Goal: Task Accomplishment & Management: Manage account settings

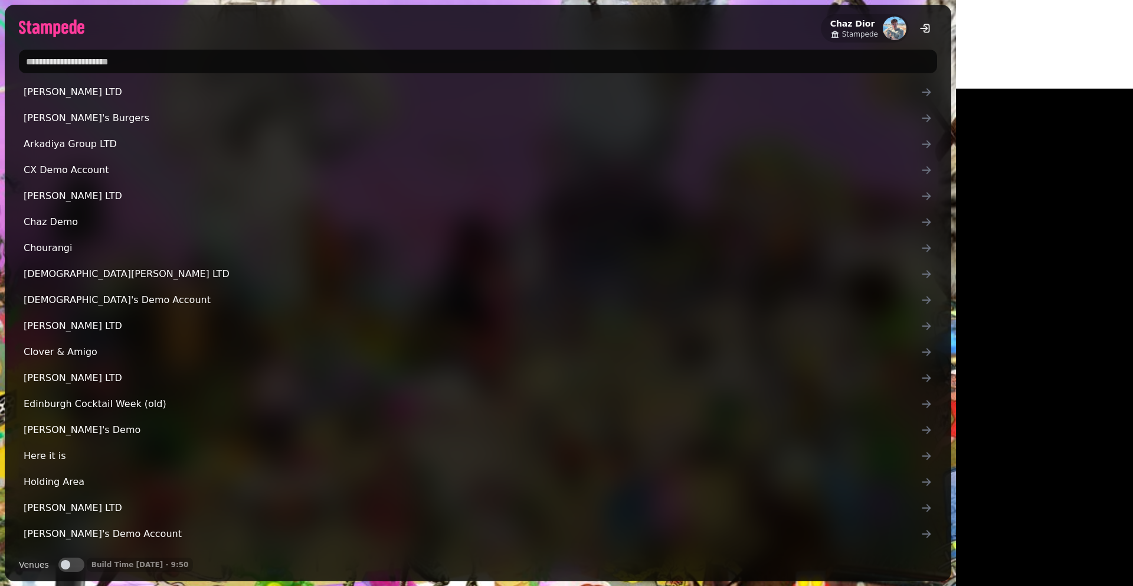
click at [254, 52] on input "text" at bounding box center [478, 62] width 918 height 24
type input "****"
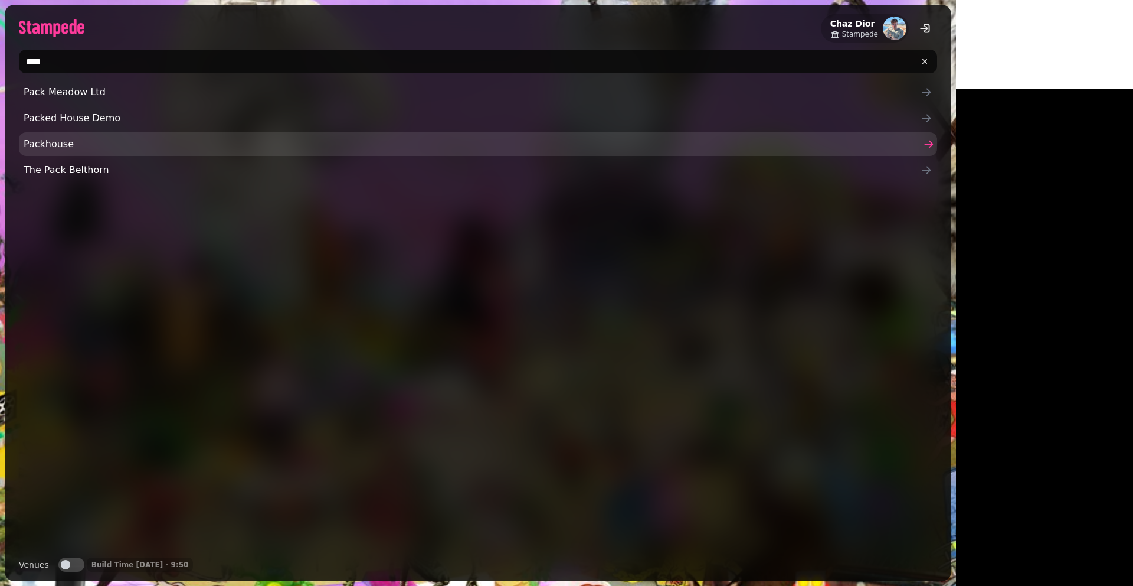
click at [47, 144] on span "Packhouse" at bounding box center [472, 144] width 897 height 14
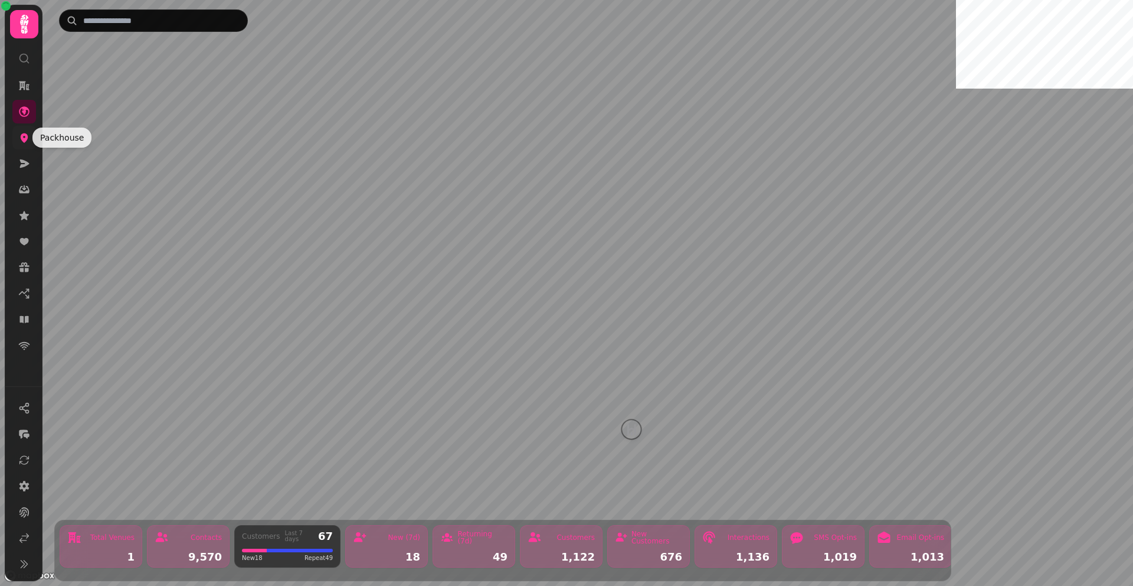
click at [27, 137] on icon at bounding box center [25, 137] width 8 height 9
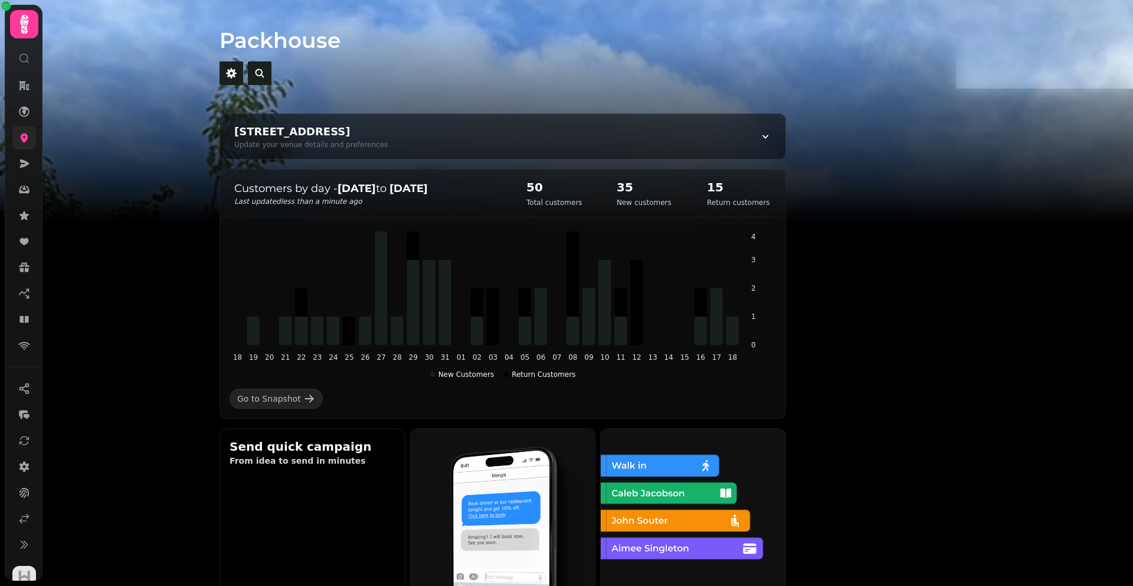
click at [31, 136] on link at bounding box center [24, 138] width 24 height 24
click at [19, 129] on link at bounding box center [24, 138] width 24 height 24
click at [24, 493] on link at bounding box center [24, 505] width 24 height 24
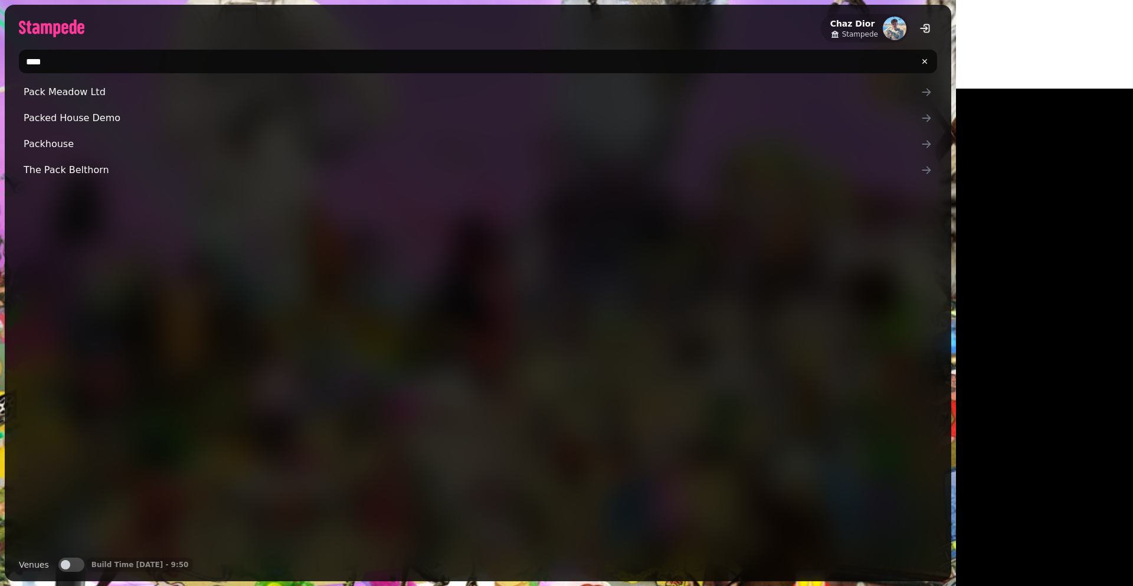
click at [168, 54] on input "****" at bounding box center [478, 62] width 918 height 24
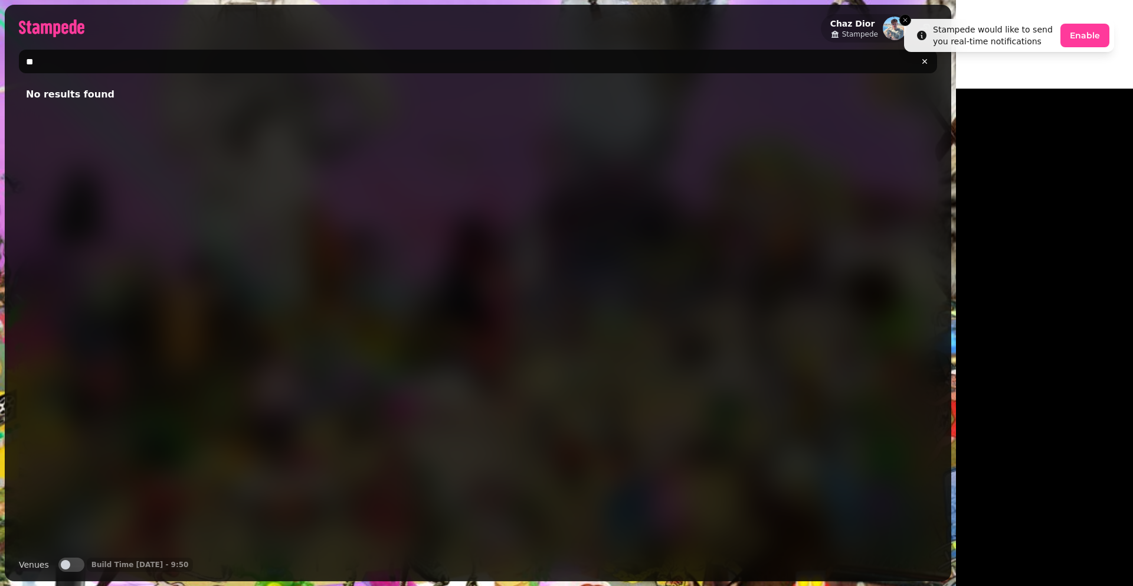
type input "*"
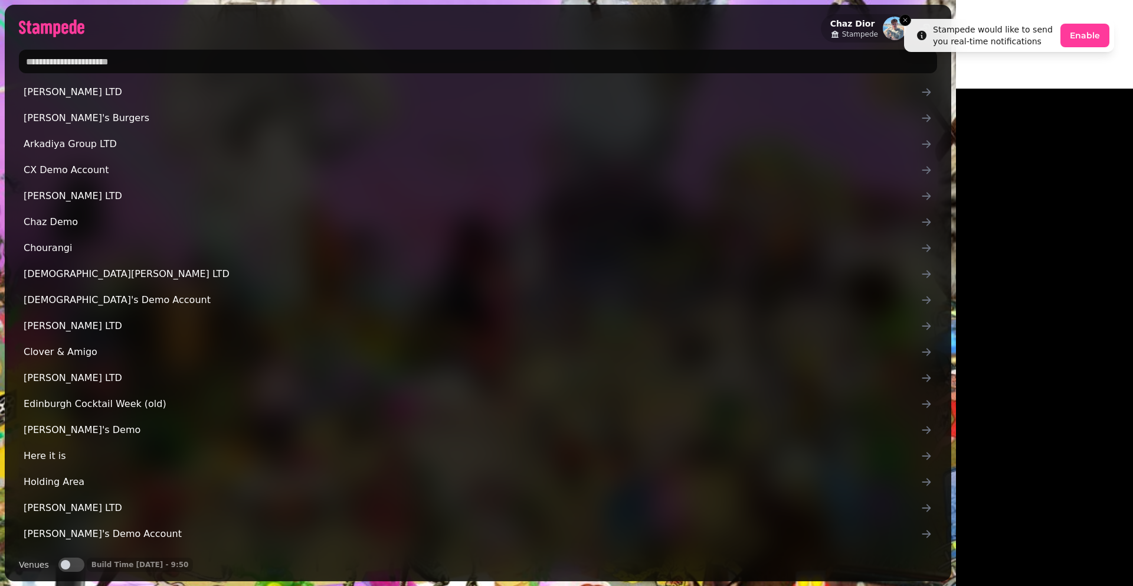
click at [146, 66] on input "text" at bounding box center [478, 62] width 918 height 24
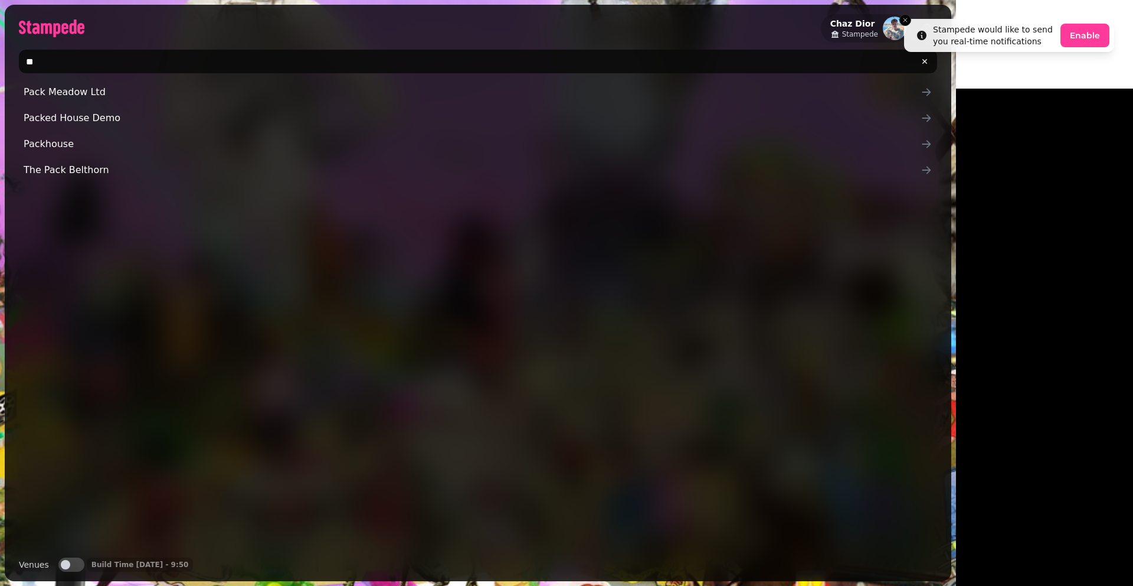
type input "*"
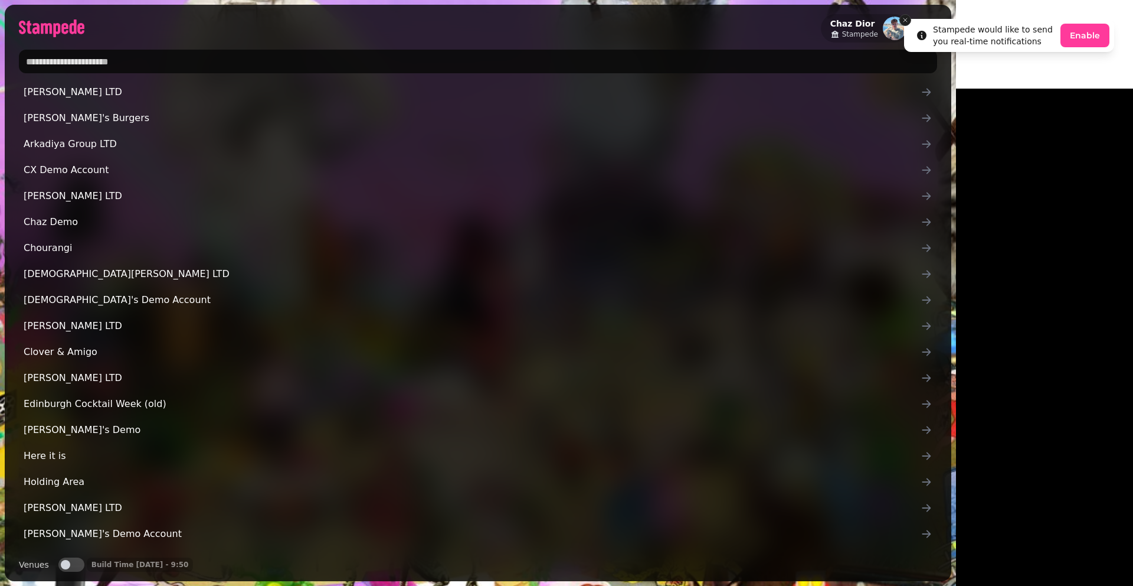
click at [905, 22] on icon "Close toast" at bounding box center [905, 20] width 7 height 7
click at [68, 558] on button "Venues" at bounding box center [71, 564] width 26 height 14
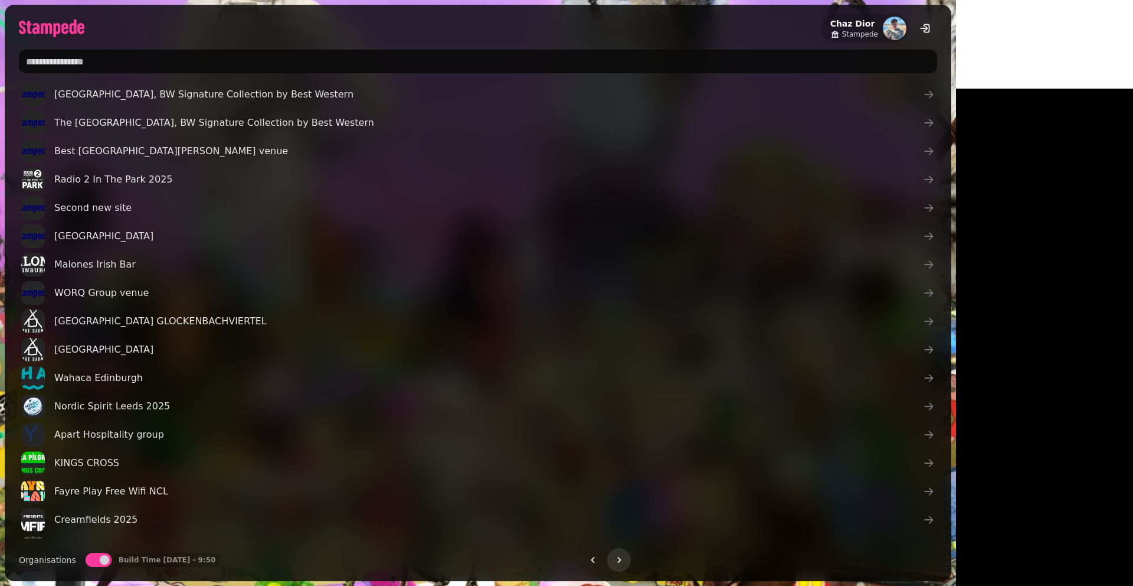
click at [150, 58] on input "text" at bounding box center [478, 62] width 918 height 24
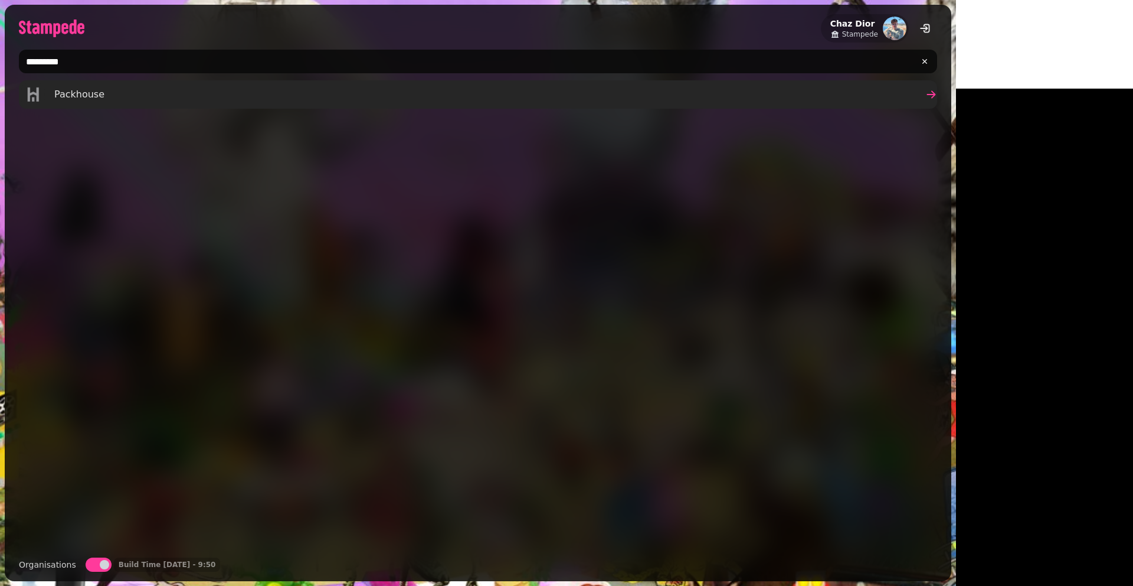
type input "*********"
click at [96, 95] on span "Packhouse" at bounding box center [79, 94] width 50 height 14
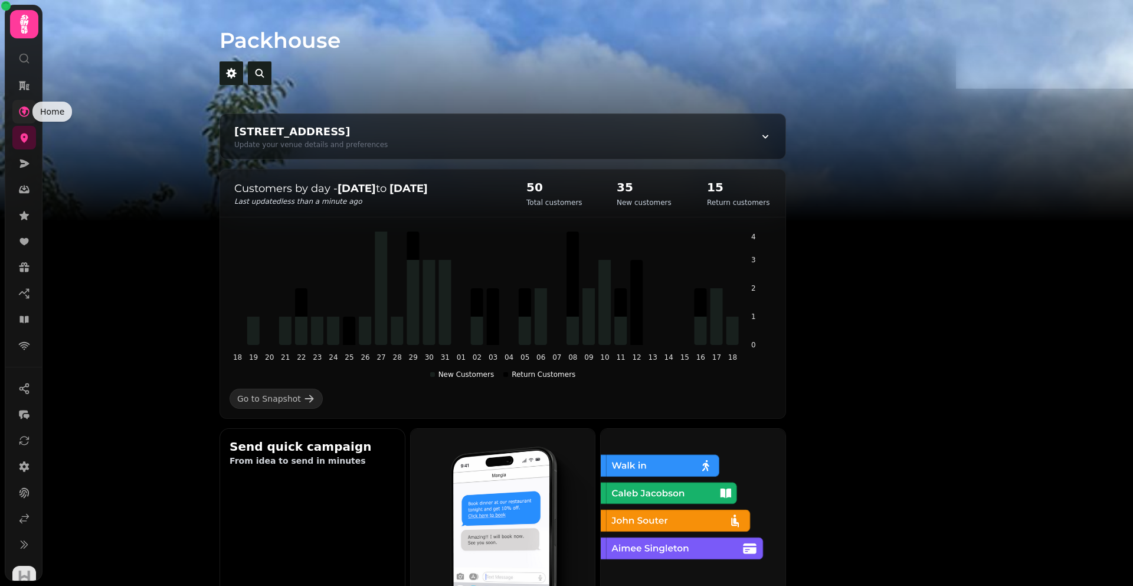
click at [20, 110] on icon at bounding box center [24, 111] width 11 height 11
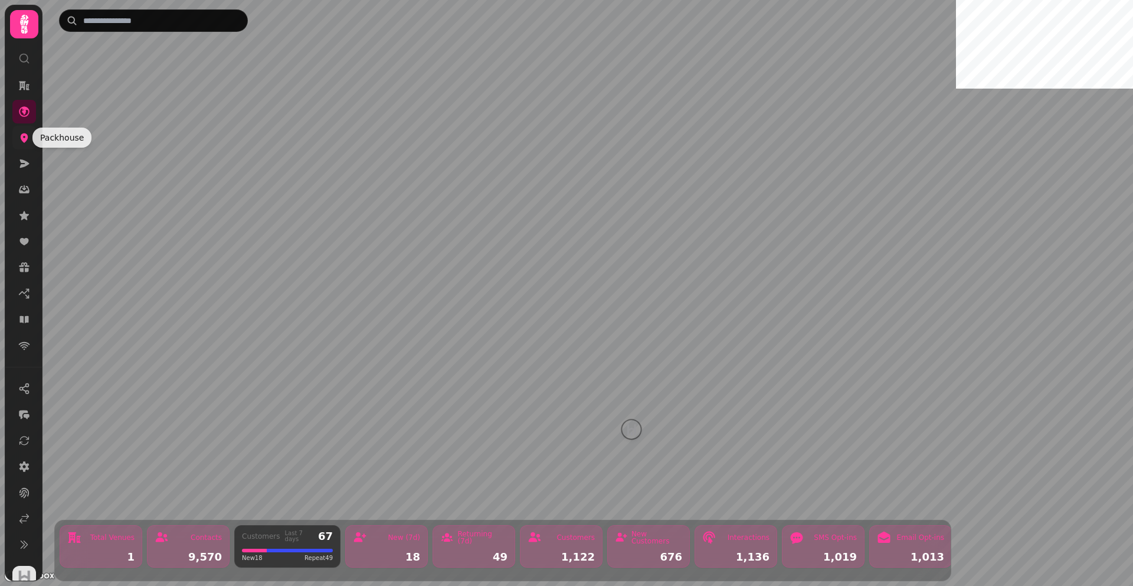
click at [22, 142] on icon at bounding box center [24, 138] width 12 height 12
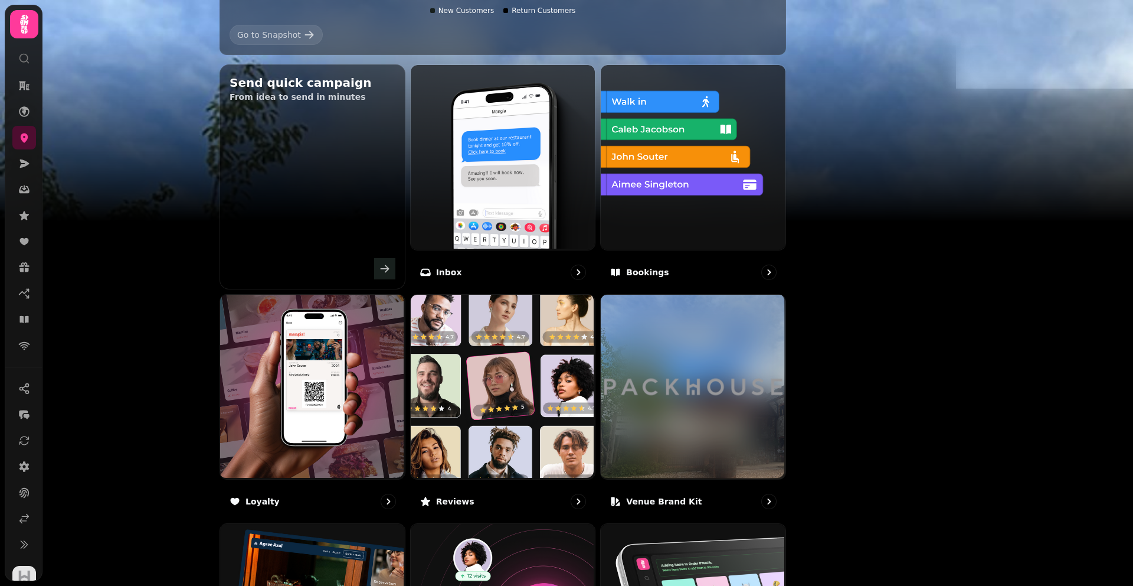
scroll to position [460, 0]
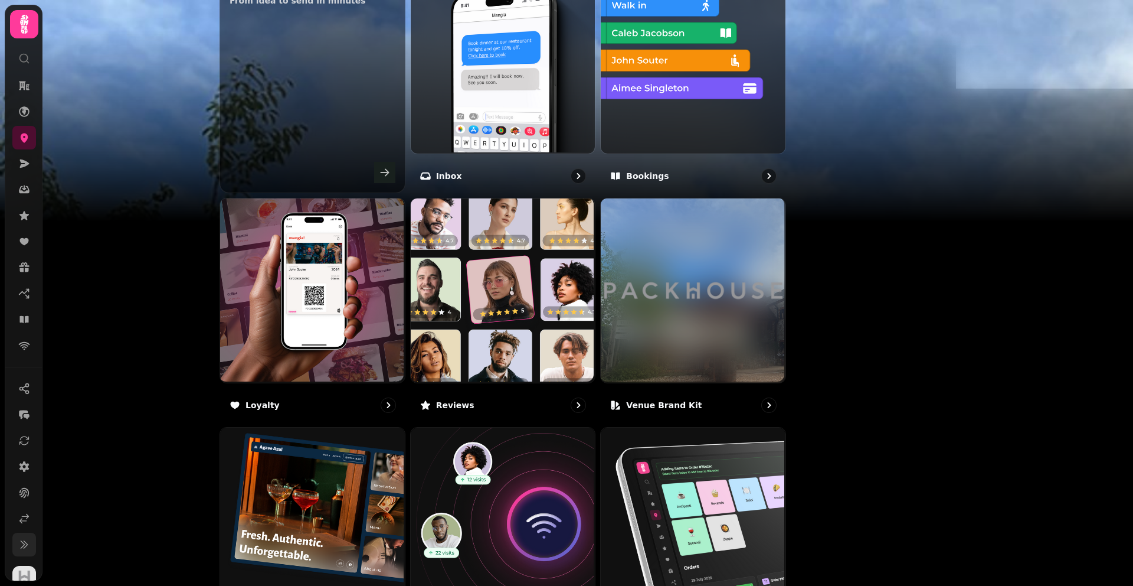
click at [22, 541] on icon at bounding box center [24, 544] width 12 height 12
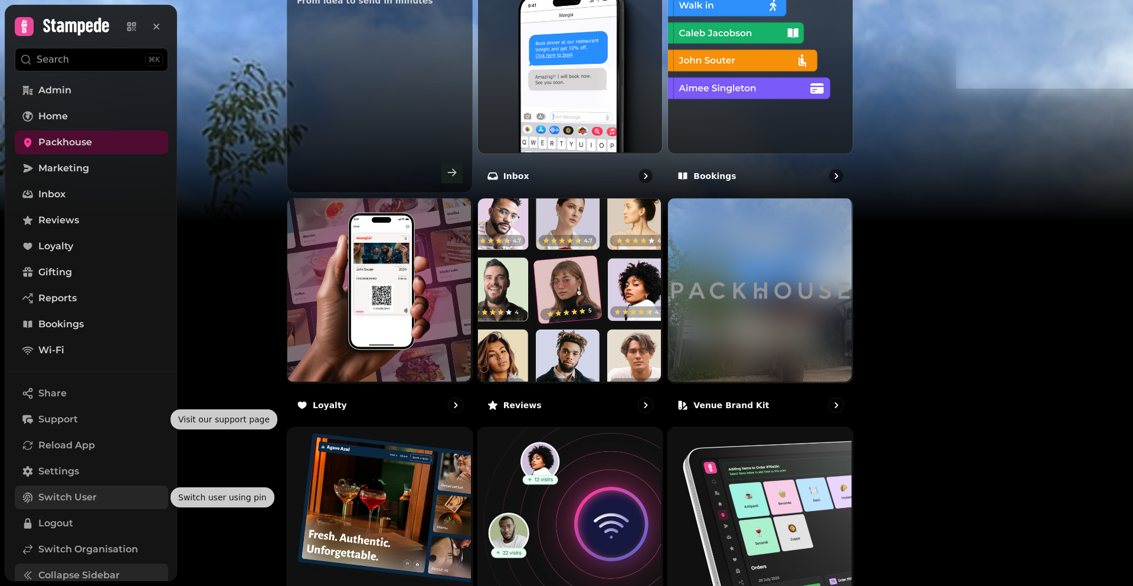
scroll to position [44, 0]
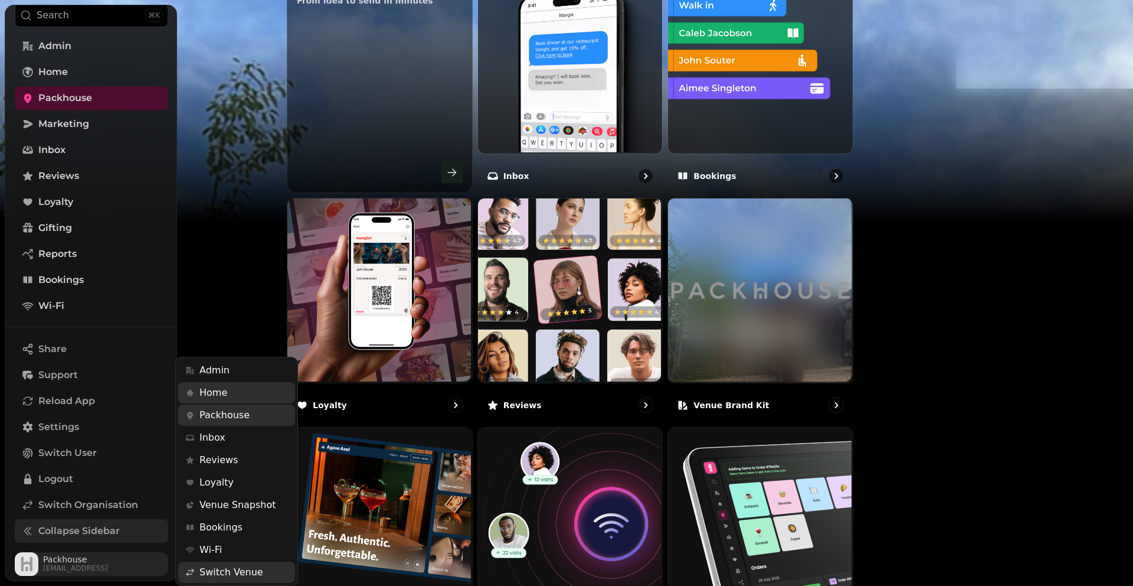
click at [61, 567] on span "[EMAIL_ADDRESS]" at bounding box center [75, 567] width 65 height 9
click at [64, 45] on div "Search ⌘K Admin Home Packhouse Marketing Inbox Reviews Loyalty Gifting Reports …" at bounding box center [91, 248] width 172 height 575
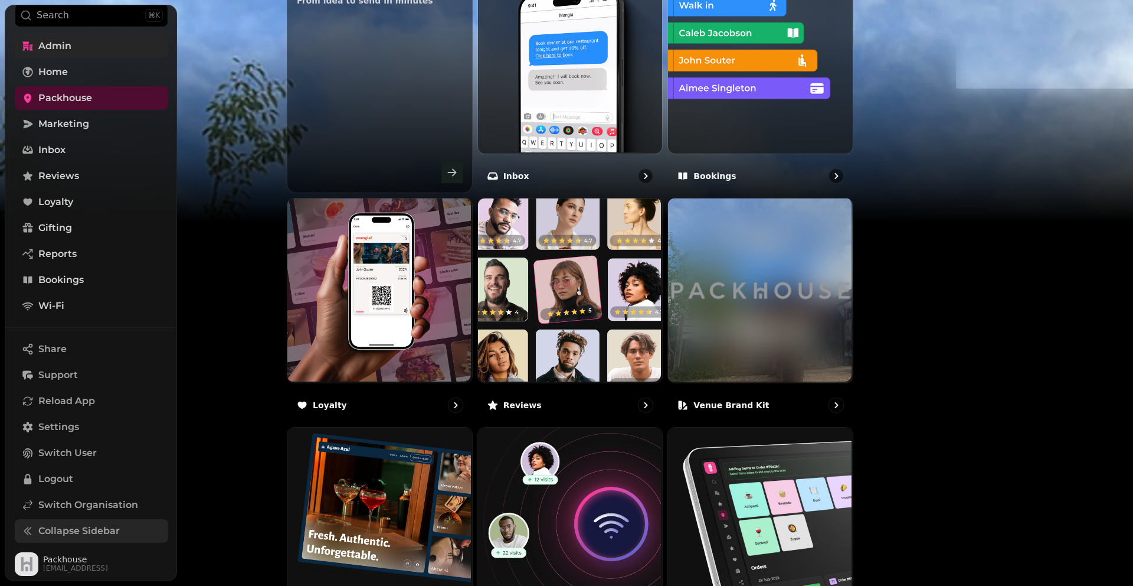
click at [60, 45] on span "Admin" at bounding box center [54, 46] width 33 height 14
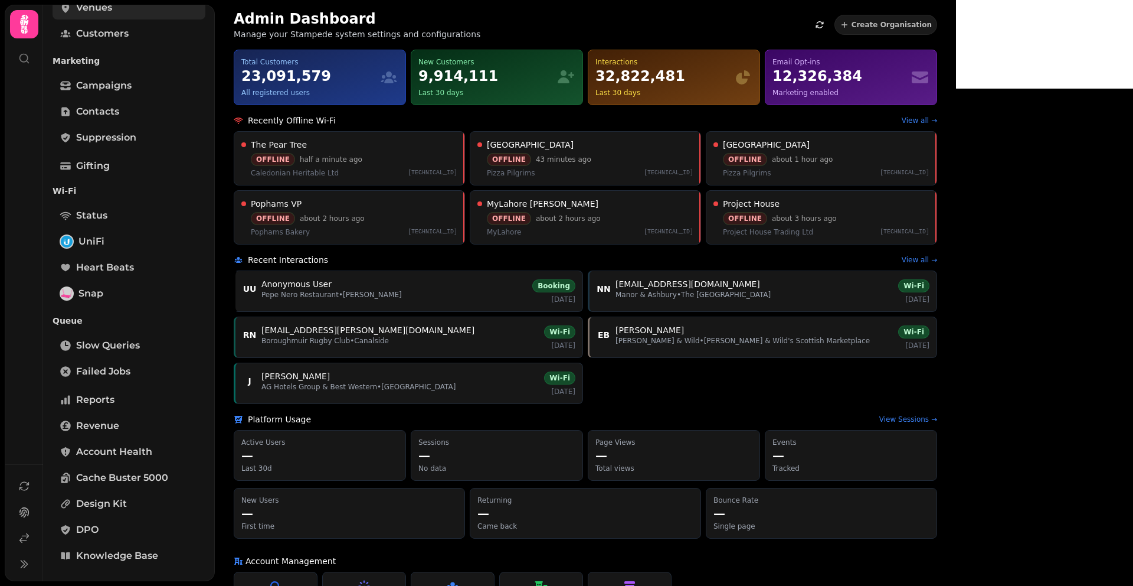
scroll to position [226, 0]
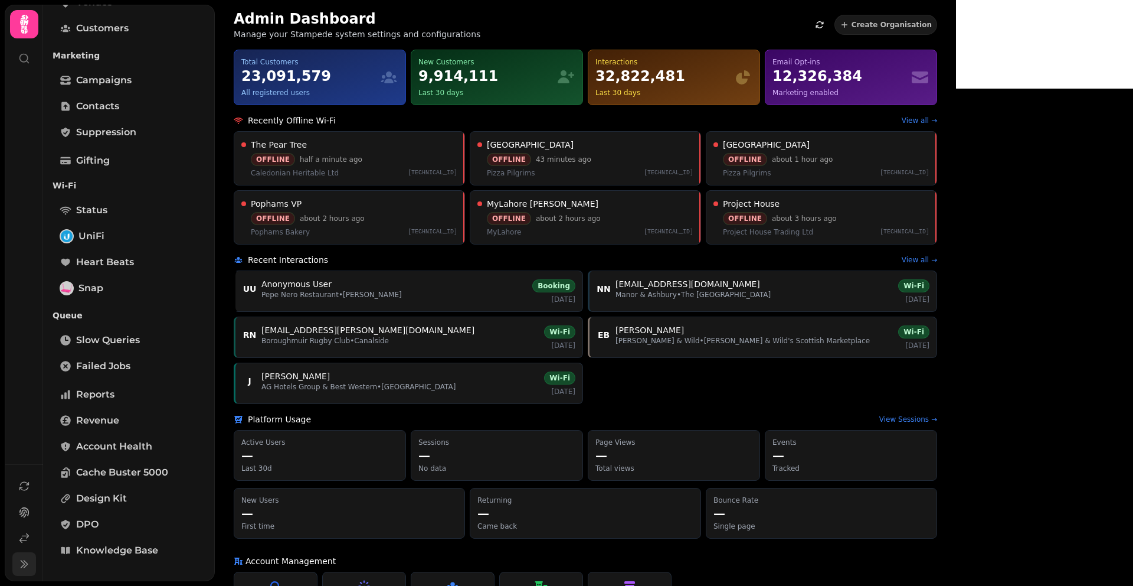
click at [25, 562] on icon at bounding box center [24, 564] width 12 height 12
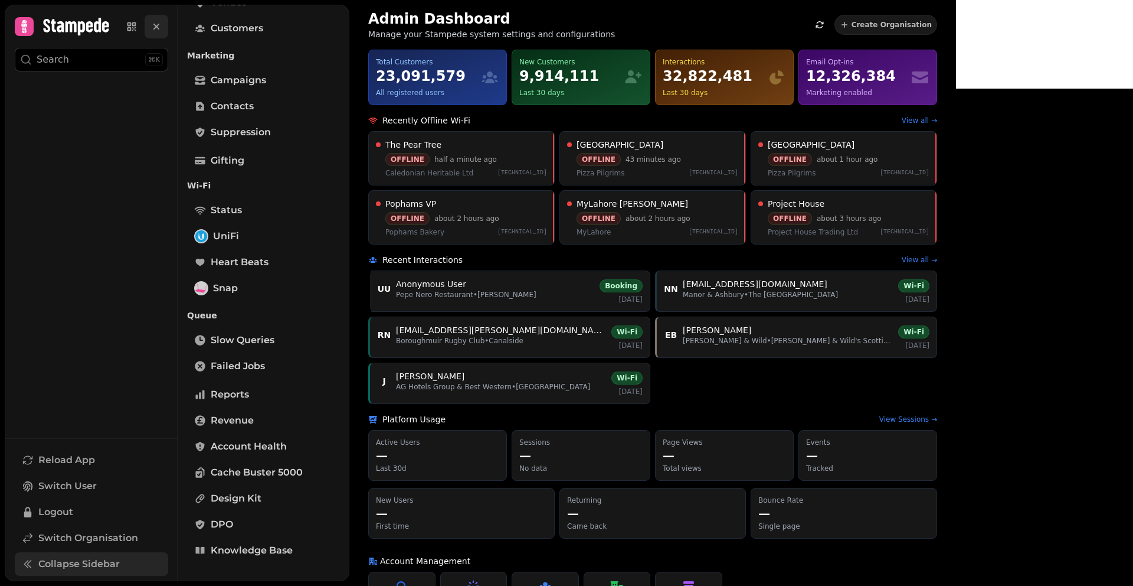
click at [153, 32] on icon at bounding box center [157, 27] width 12 height 12
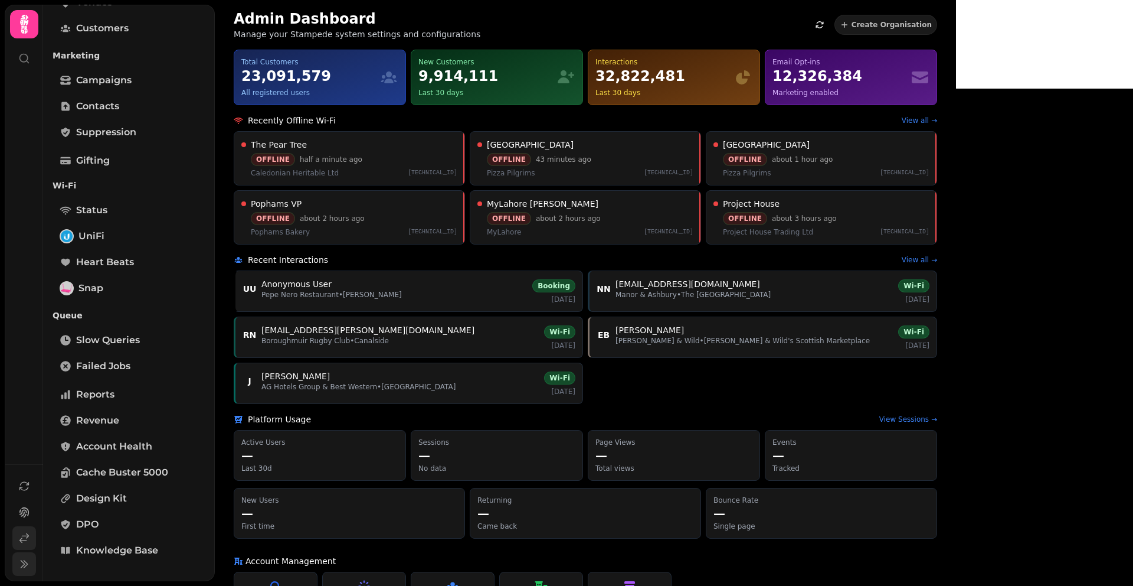
click at [22, 541] on icon at bounding box center [24, 538] width 12 height 12
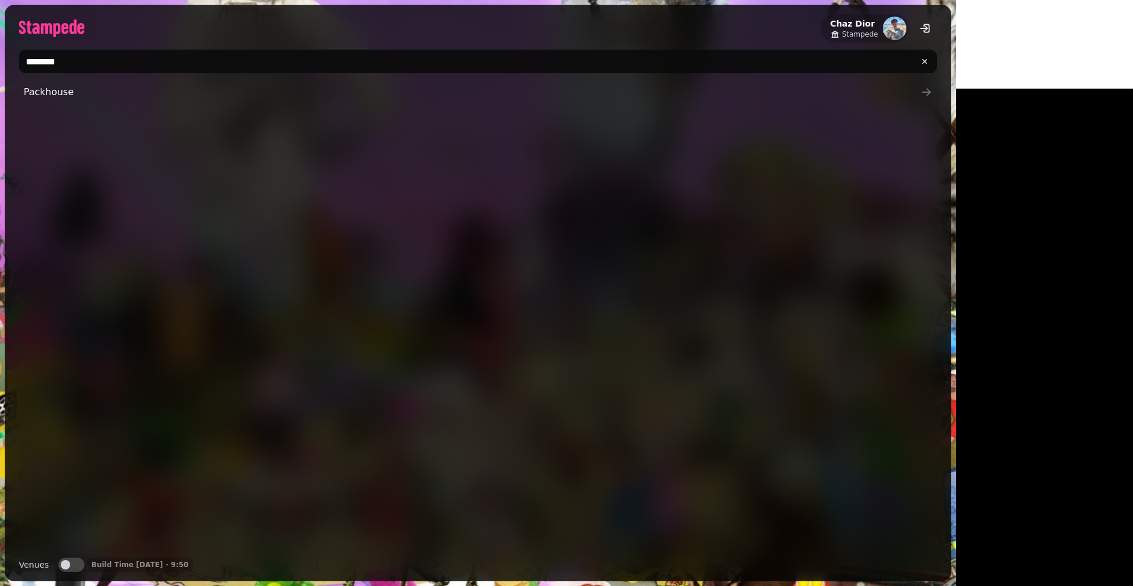
type input "********"
click at [225, 104] on div "Packhouse" at bounding box center [478, 313] width 918 height 467
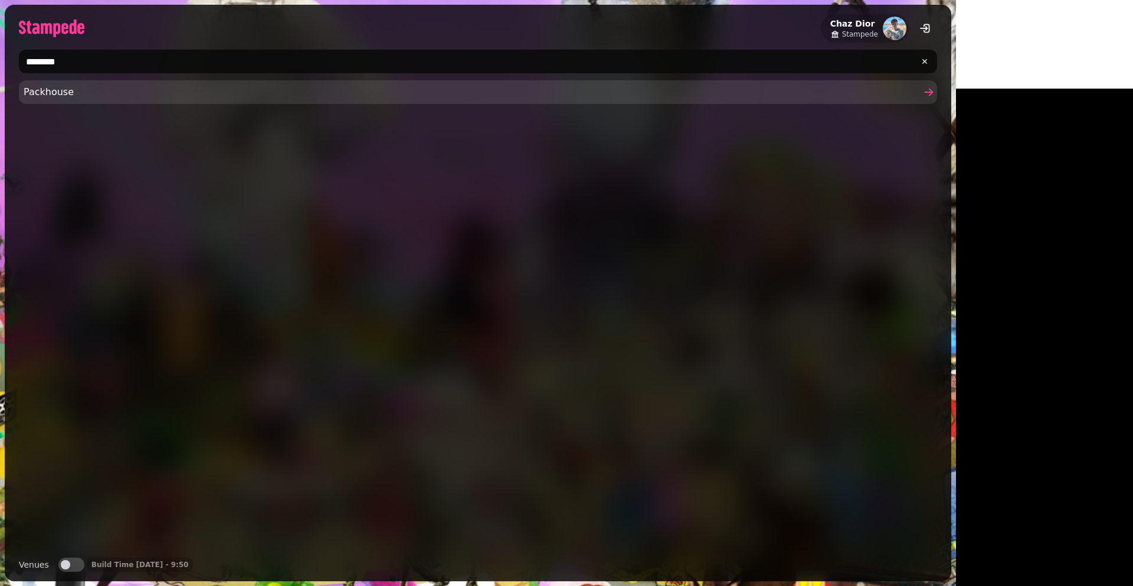
click at [225, 100] on link "Packhouse" at bounding box center [478, 92] width 918 height 24
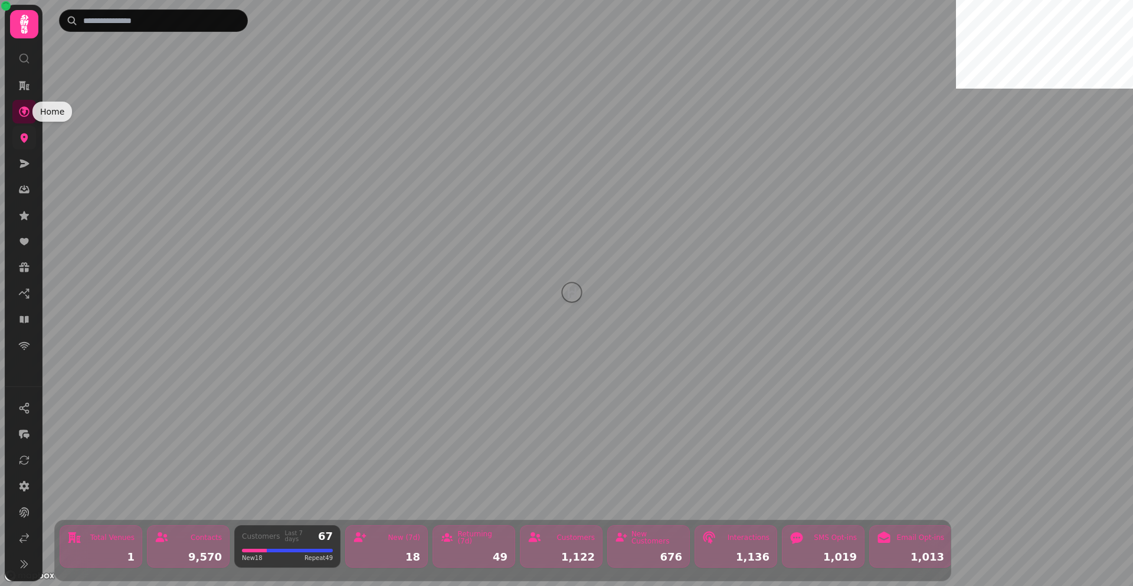
click at [25, 148] on link at bounding box center [24, 138] width 24 height 24
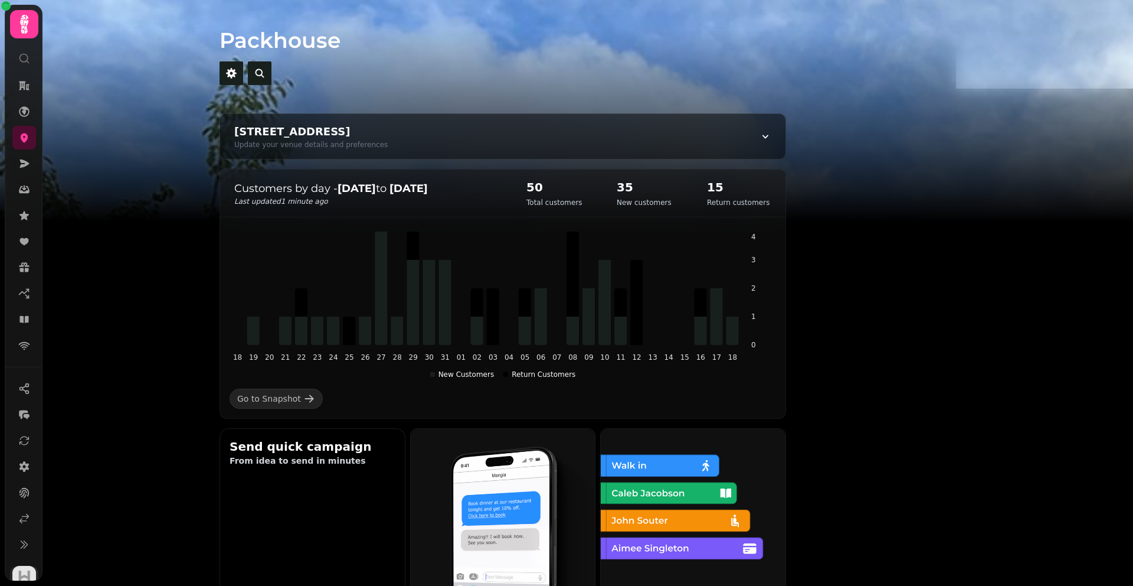
click at [27, 574] on img "button" at bounding box center [24, 577] width 24 height 24
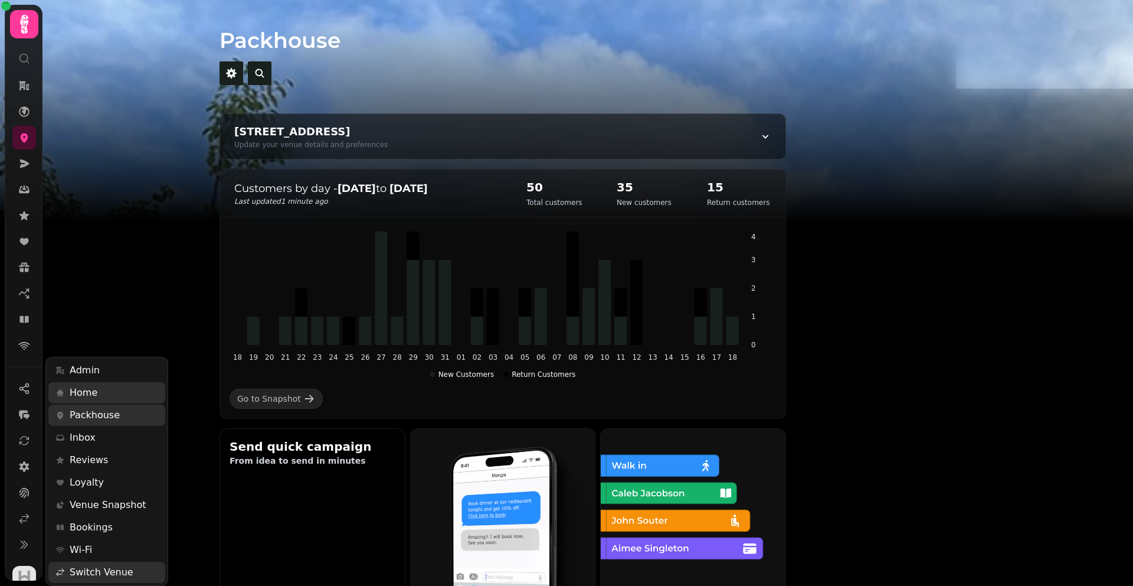
click at [26, 542] on div at bounding box center [24, 480] width 38 height 227
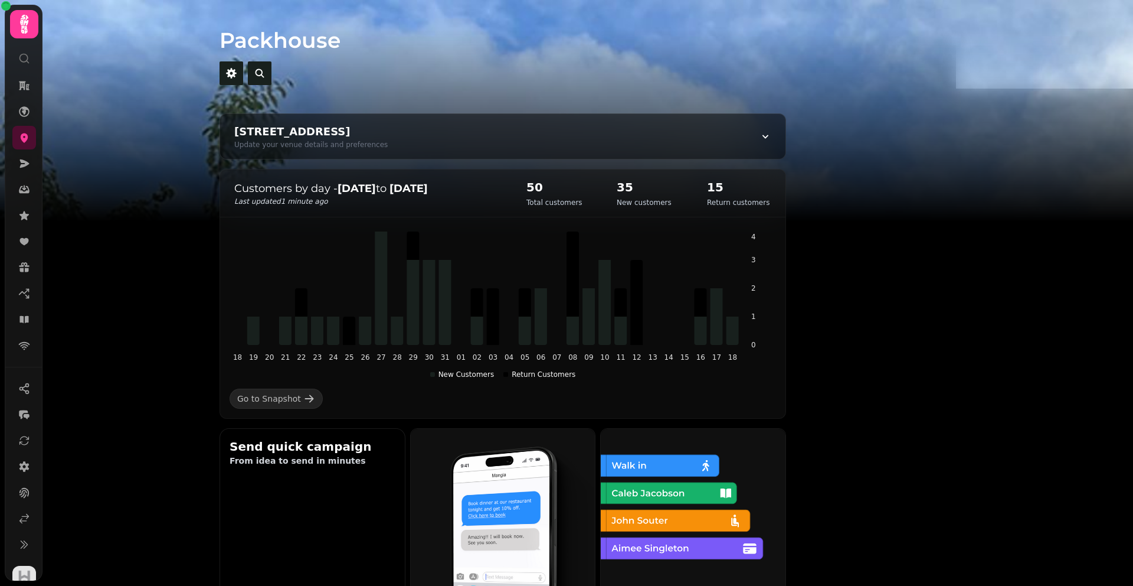
scroll to position [9, 0]
click at [26, 542] on button at bounding box center [24, 536] width 24 height 24
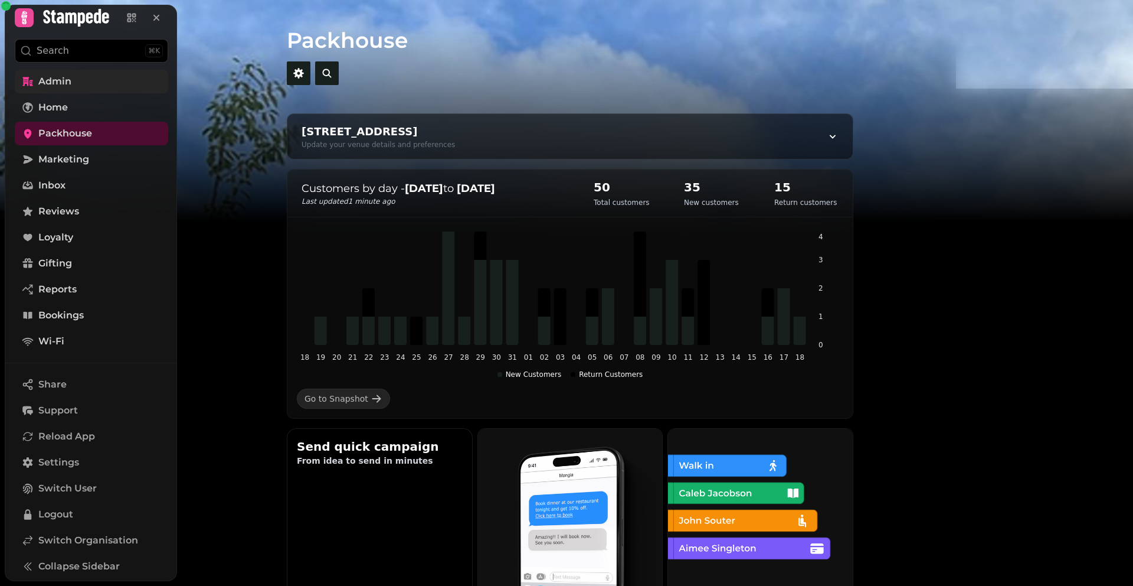
click at [86, 82] on link "Admin" at bounding box center [91, 82] width 153 height 24
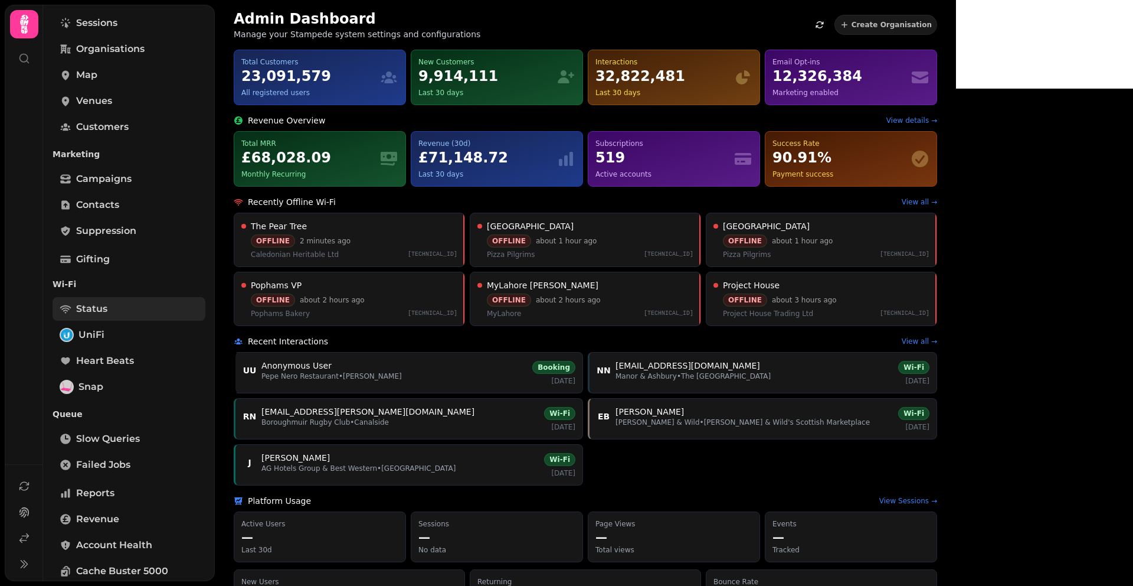
scroll to position [226, 0]
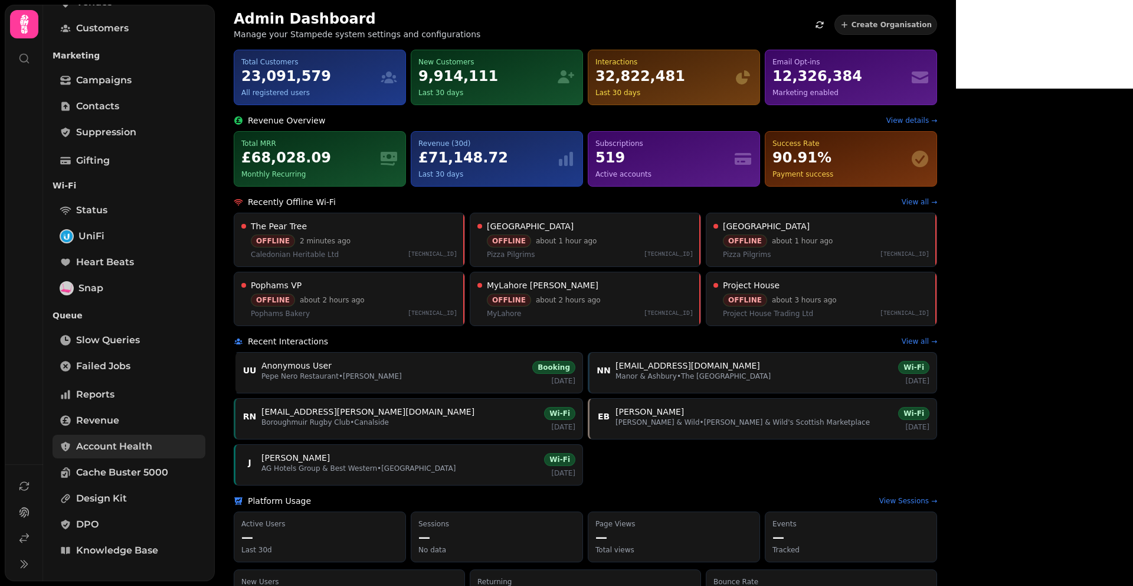
click at [122, 453] on link "Account Health" at bounding box center [129, 446] width 153 height 24
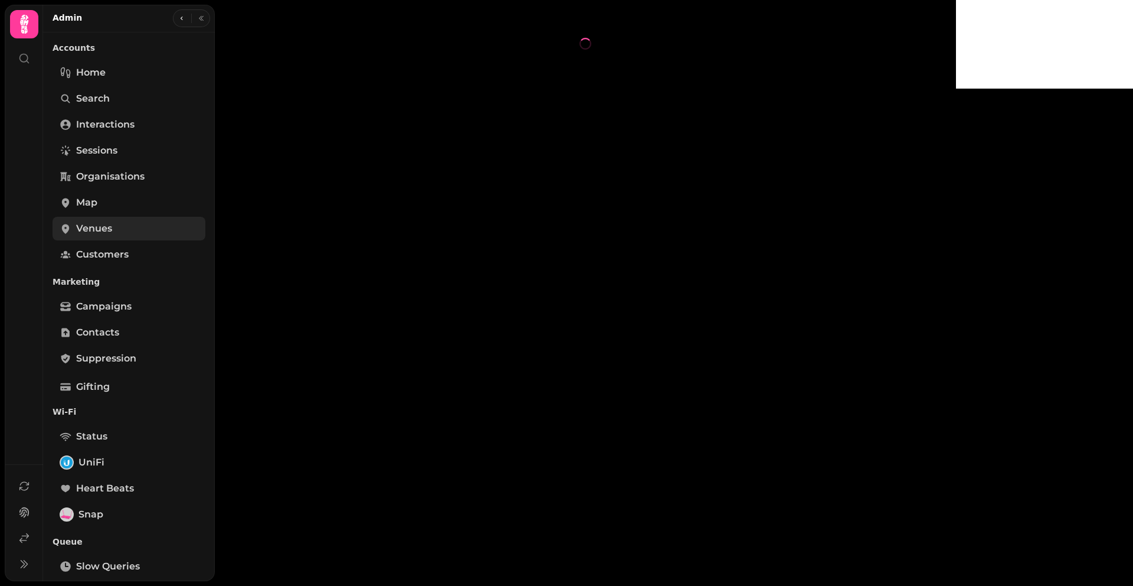
click at [87, 230] on span "Venues" at bounding box center [94, 228] width 36 height 14
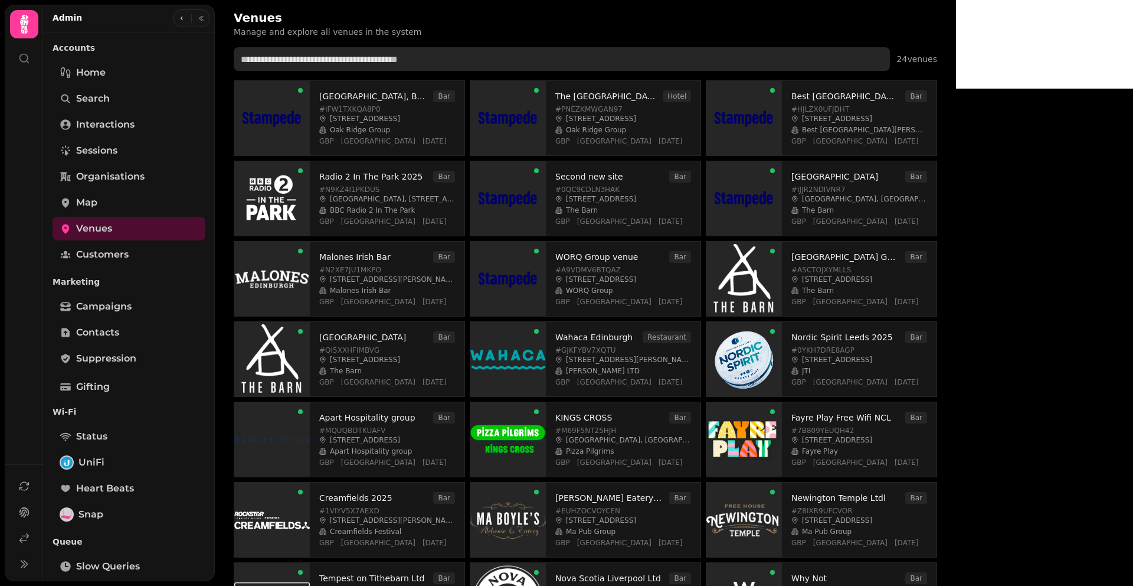
click at [319, 59] on input "text" at bounding box center [562, 59] width 656 height 24
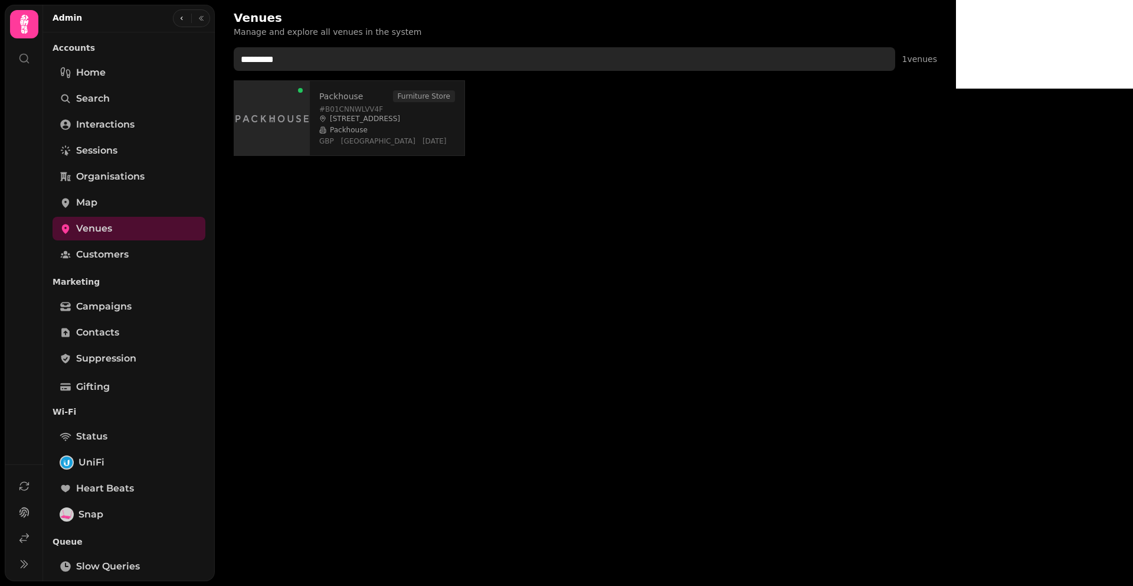
type input "*********"
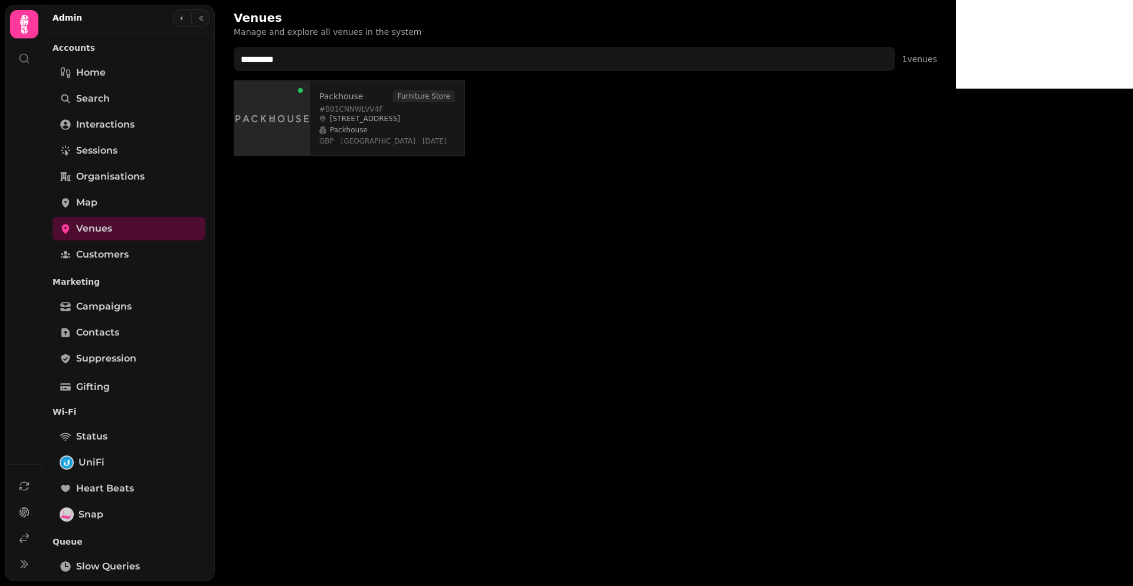
click at [347, 93] on link "Packhouse" at bounding box center [341, 96] width 44 height 12
click at [340, 97] on link "Packhouse" at bounding box center [341, 96] width 44 height 12
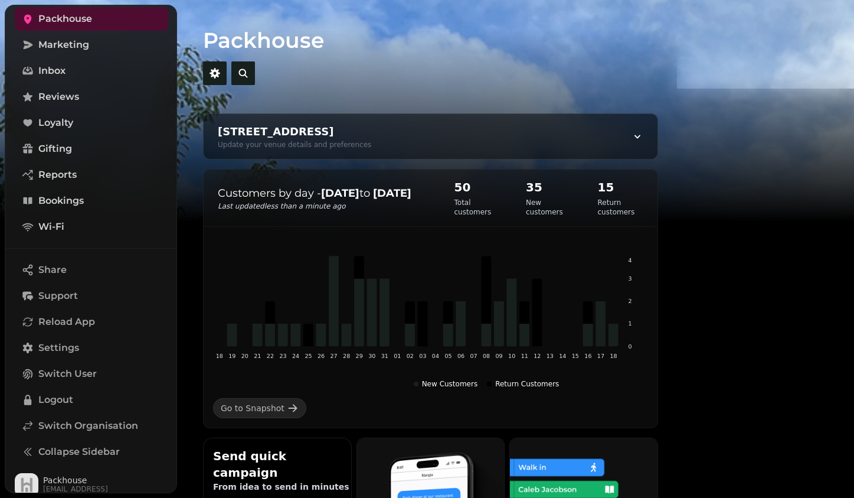
scroll to position [132, 0]
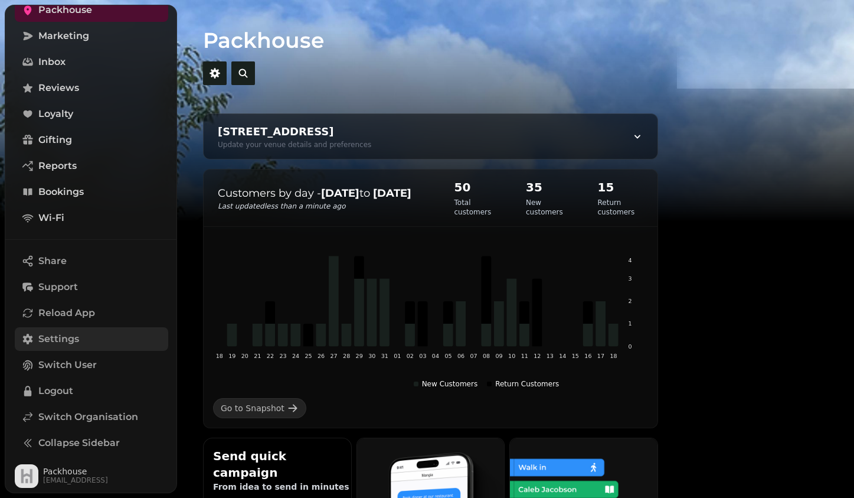
click at [52, 339] on span "Settings" at bounding box center [58, 339] width 41 height 14
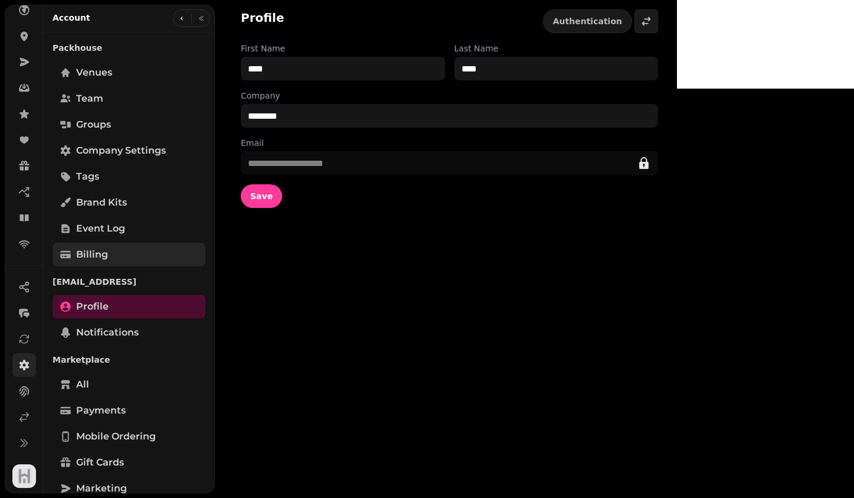
click at [119, 246] on link "Billing" at bounding box center [129, 255] width 153 height 24
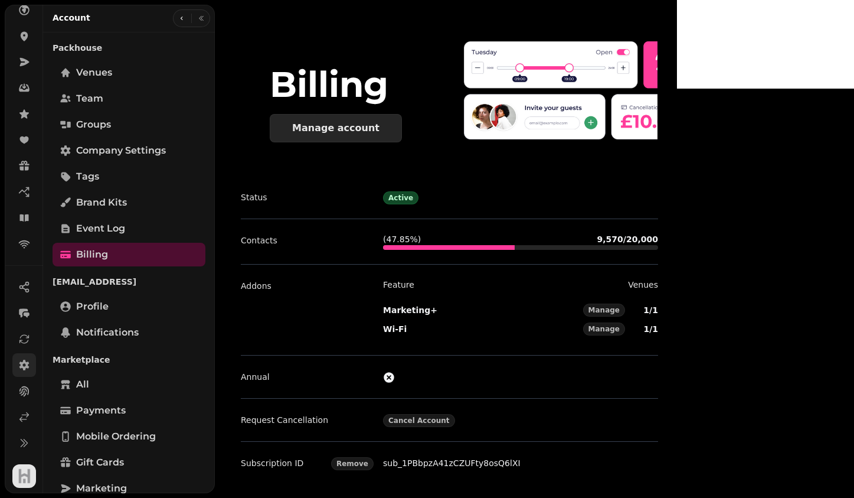
click at [365, 133] on div "Manage account" at bounding box center [335, 127] width 87 height 9
